Goal: Information Seeking & Learning: Learn about a topic

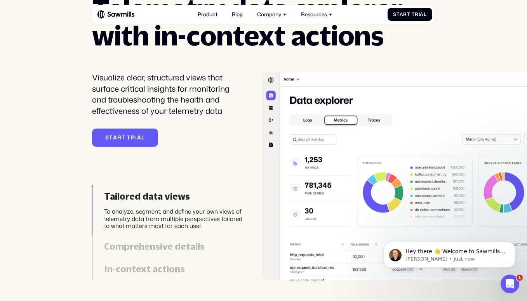
scroll to position [1506, 0]
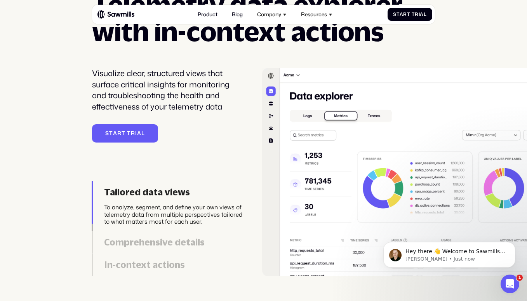
click at [154, 241] on div "Comprehensive details" at bounding box center [174, 242] width 140 height 11
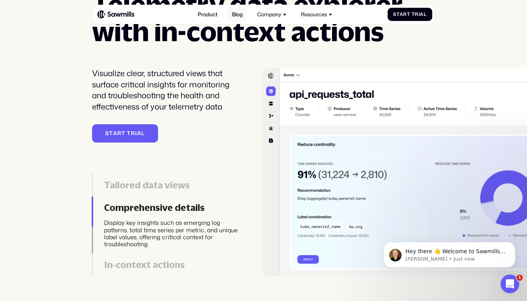
click at [238, 18] on link "Blog" at bounding box center [237, 14] width 19 height 14
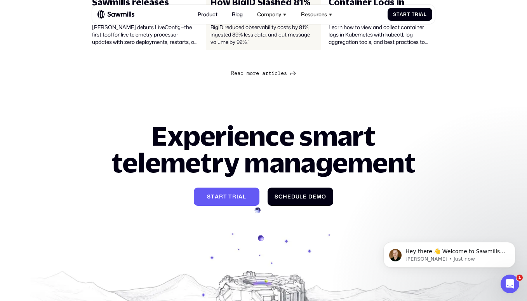
scroll to position [814, 0]
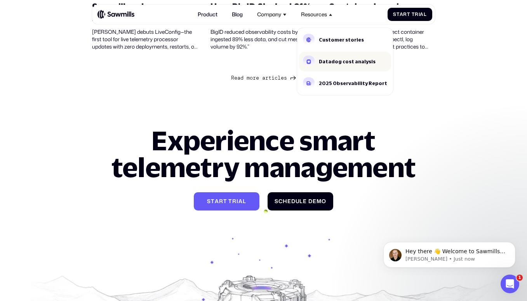
click at [316, 56] on link "Datadog cost analysis" at bounding box center [345, 62] width 92 height 20
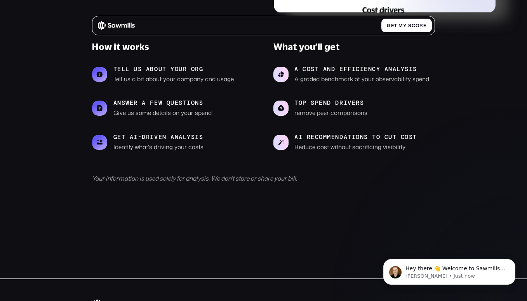
scroll to position [289, 0]
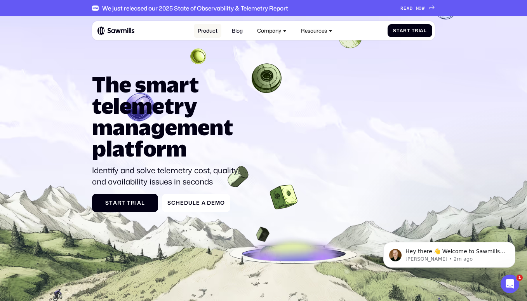
click at [218, 34] on link "Product" at bounding box center [208, 31] width 28 height 14
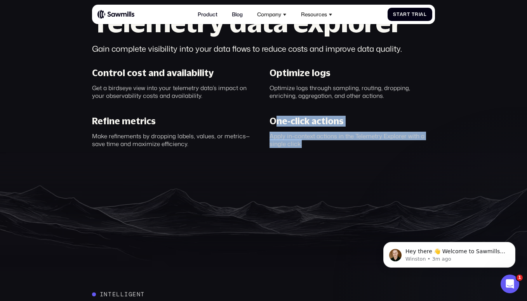
scroll to position [437, 0]
drag, startPoint x: 275, startPoint y: 124, endPoint x: 316, endPoint y: 147, distance: 47.0
click at [316, 147] on div "One-click actions Apply in-context actions in the Telemetry Explorer with a sin…" at bounding box center [352, 132] width 177 height 32
click at [316, 147] on div "Apply in-context actions in the Telemetry Explorer with a single click." at bounding box center [353, 141] width 166 height 16
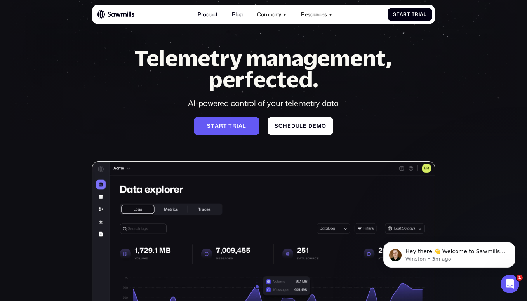
scroll to position [0, 0]
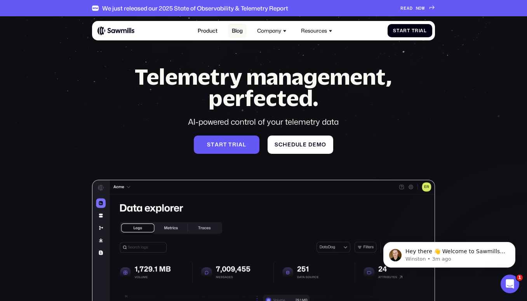
click at [241, 33] on link "Blog" at bounding box center [237, 31] width 19 height 14
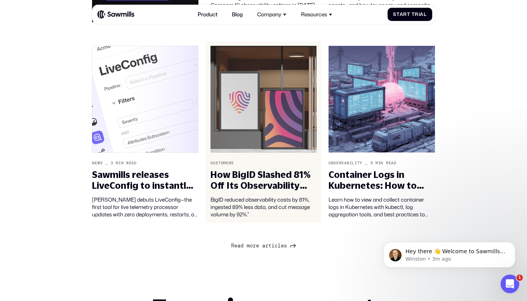
click at [238, 173] on div "How BigID Slashed 81% Off Its Observability Costs with Sawmills" at bounding box center [264, 180] width 107 height 22
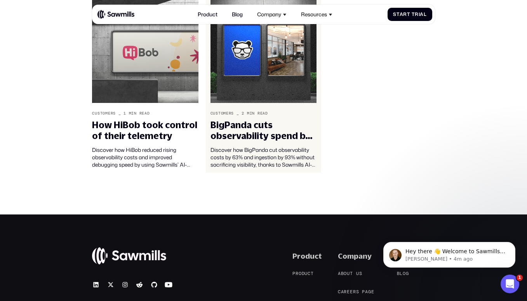
scroll to position [723, 0]
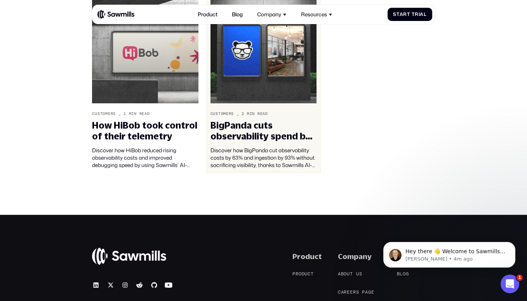
click at [255, 151] on div "Discover how BigPanda cut observability costs by 63% and ingestion by 93% witho…" at bounding box center [264, 158] width 107 height 22
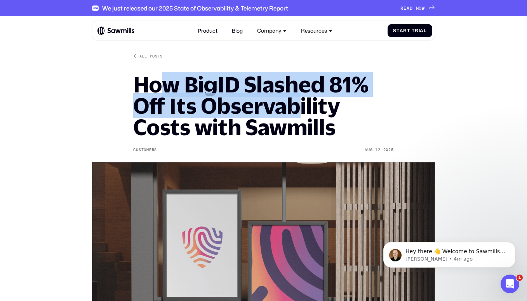
drag, startPoint x: 209, startPoint y: 97, endPoint x: 290, endPoint y: 111, distance: 82.8
click at [290, 111] on h1 "How BigID Slashed 81% Off Its Observability Costs with Sawmills" at bounding box center [263, 106] width 260 height 64
